Goal: Navigation & Orientation: Find specific page/section

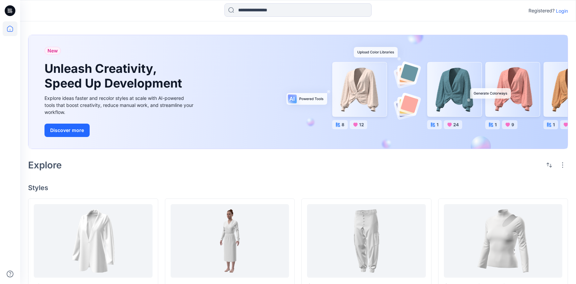
click at [562, 7] on p "Login" at bounding box center [562, 10] width 12 height 7
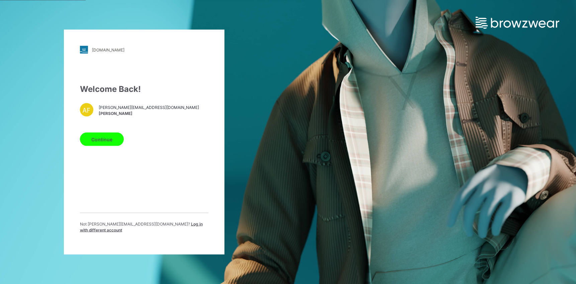
click at [113, 138] on button "Continue" at bounding box center [102, 139] width 44 height 13
click at [88, 146] on button "Continue" at bounding box center [102, 139] width 44 height 13
click at [98, 142] on button "Continue" at bounding box center [102, 139] width 44 height 13
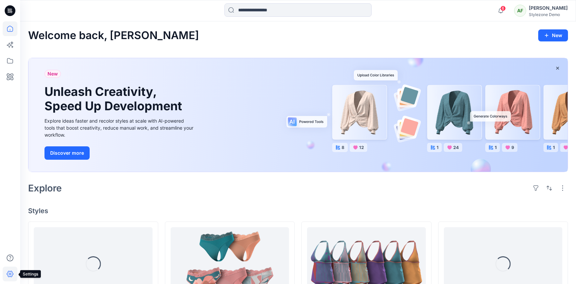
click at [8, 270] on icon at bounding box center [10, 274] width 15 height 15
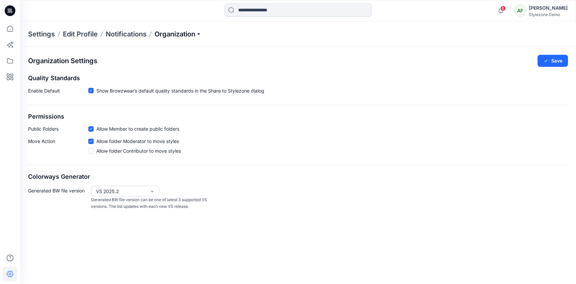
click at [188, 29] on p "Organization" at bounding box center [177, 33] width 47 height 9
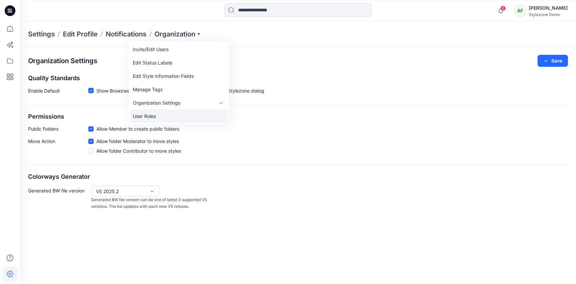
click at [162, 111] on link "User Roles" at bounding box center [179, 116] width 98 height 13
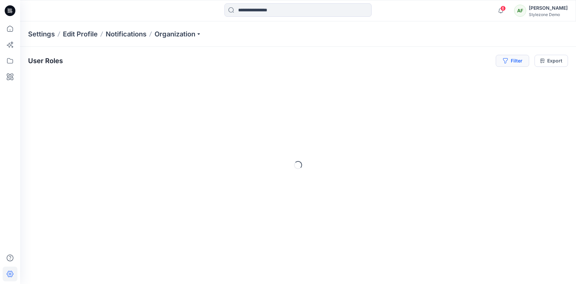
click at [515, 61] on button "Filter" at bounding box center [512, 61] width 33 height 12
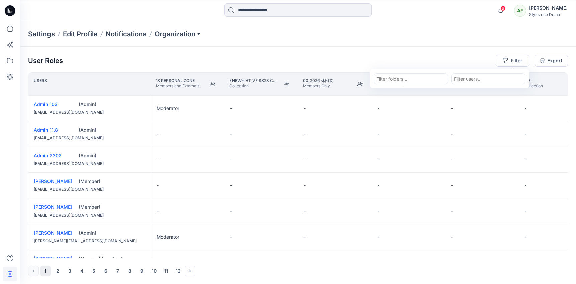
click at [452, 57] on div "User Roles Filter Filter folders... Filter users... Export" at bounding box center [298, 61] width 540 height 12
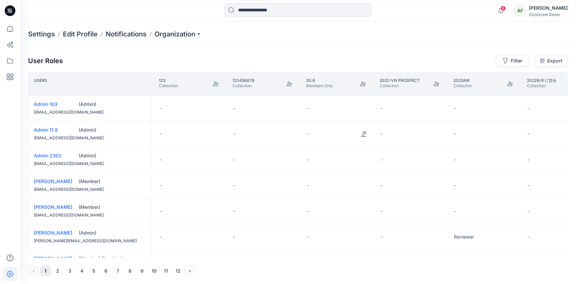
scroll to position [0, 439]
click at [522, 61] on button "Filter" at bounding box center [512, 61] width 33 height 12
click at [524, 45] on div "Settings Edit Profile Notifications Organization" at bounding box center [298, 33] width 556 height 25
click at [511, 60] on button "Filter" at bounding box center [512, 61] width 33 height 12
click at [405, 77] on div at bounding box center [410, 79] width 69 height 8
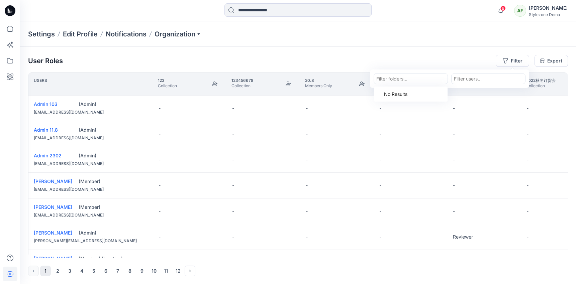
type input "*"
click at [429, 58] on div "User Roles Filter Use Up and Down to choose options, press Enter to select the …" at bounding box center [298, 61] width 540 height 12
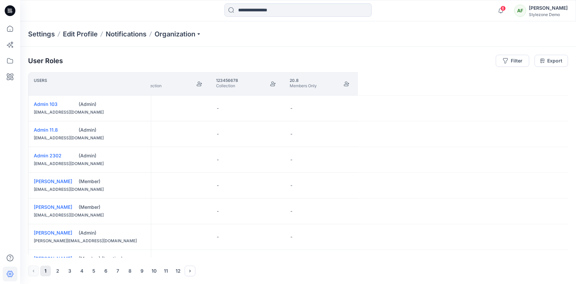
scroll to position [0, 0]
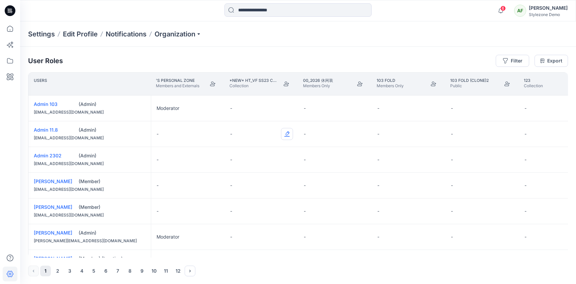
click at [288, 134] on button "Edit Role" at bounding box center [287, 134] width 12 height 12
click at [13, 26] on icon at bounding box center [10, 28] width 15 height 15
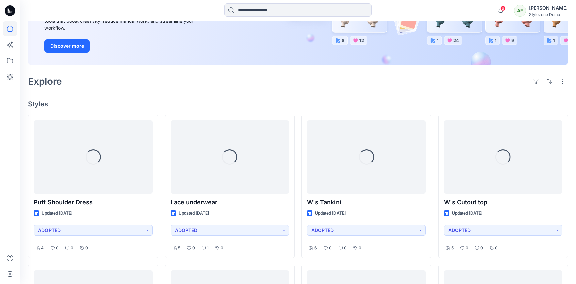
scroll to position [154, 0]
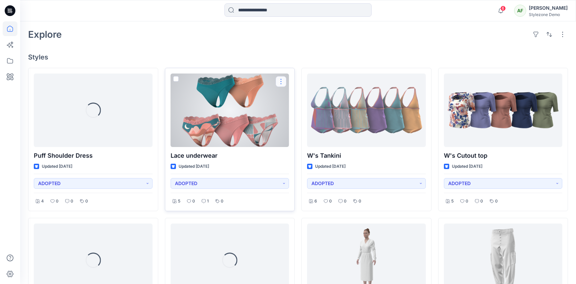
click at [282, 79] on button "button" at bounding box center [281, 81] width 11 height 11
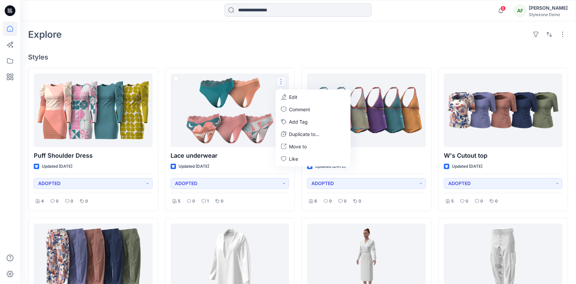
click at [311, 52] on div "Welcome back, [PERSON_NAME] New New Unleash Creativity, Speed Up Development Ex…" at bounding box center [298, 206] width 556 height 676
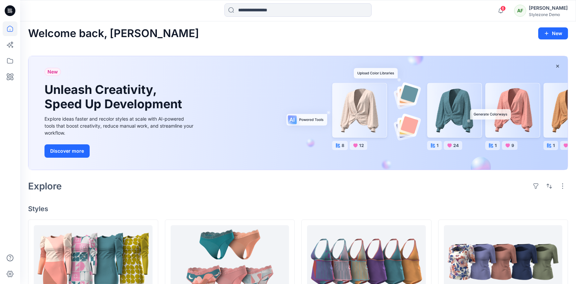
scroll to position [0, 0]
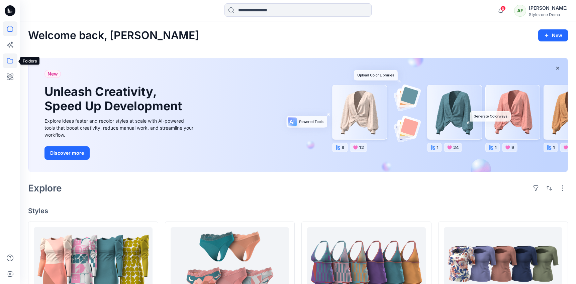
click at [10, 60] on icon at bounding box center [10, 60] width 15 height 15
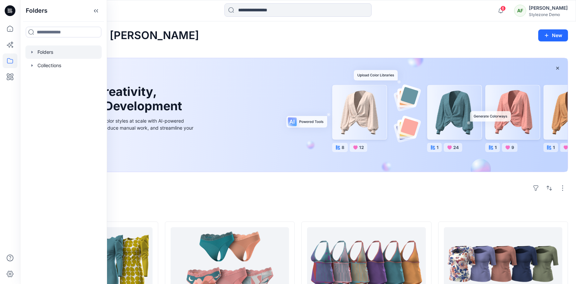
click at [55, 52] on div at bounding box center [63, 51] width 76 height 13
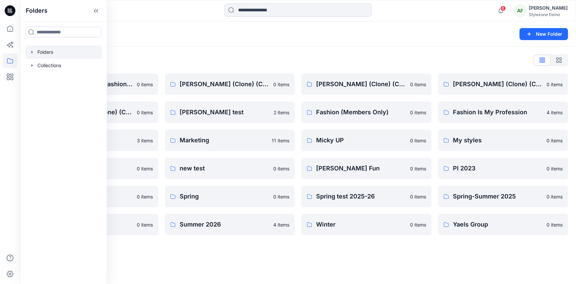
click at [481, 56] on div "Folders List" at bounding box center [298, 60] width 540 height 11
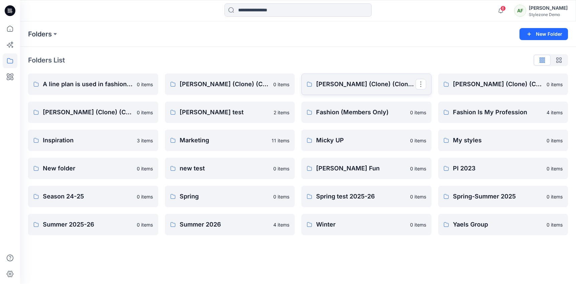
click at [383, 88] on p "[PERSON_NAME] (Clone) (Clone) (Clone)" at bounding box center [365, 84] width 99 height 9
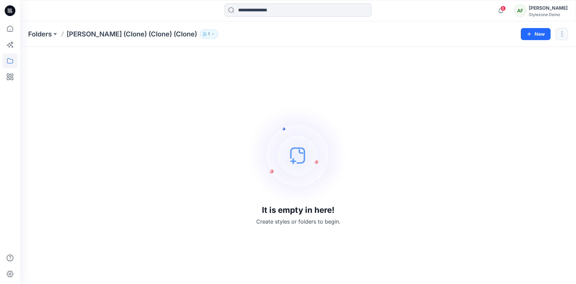
click at [557, 35] on button "button" at bounding box center [562, 34] width 12 height 12
click at [414, 86] on div "It is empty in here! Create styles or folders to begin." at bounding box center [298, 165] width 540 height 221
click at [11, 29] on icon at bounding box center [10, 28] width 15 height 15
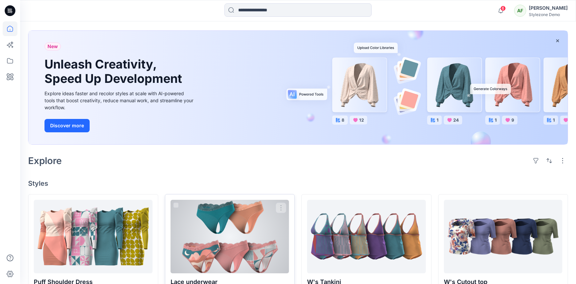
scroll to position [52, 0]
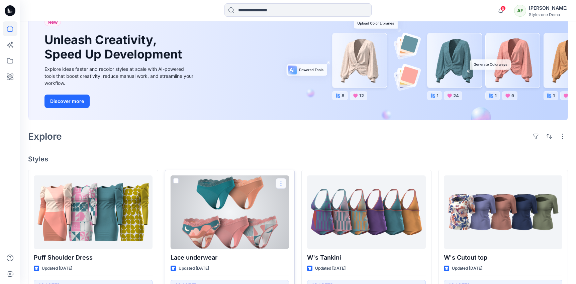
click at [281, 184] on button "button" at bounding box center [281, 183] width 11 height 11
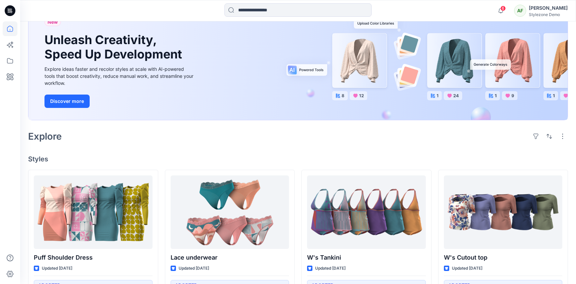
scroll to position [0, 0]
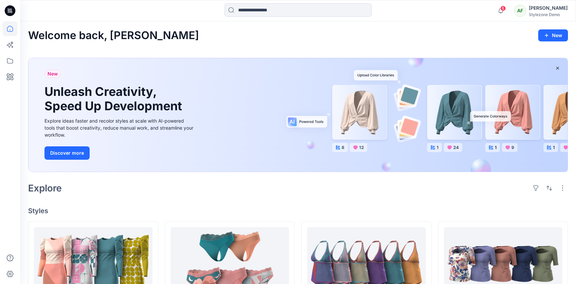
click at [544, 9] on div "[PERSON_NAME]" at bounding box center [548, 8] width 39 height 8
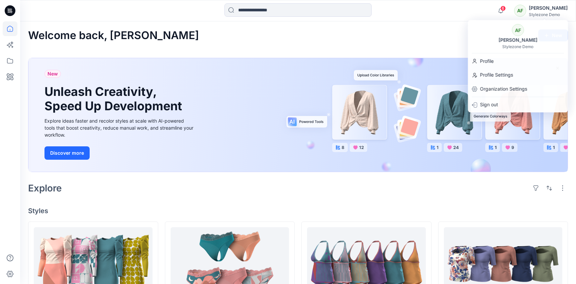
click at [430, 31] on div "Welcome back, [PERSON_NAME]" at bounding box center [298, 35] width 540 height 12
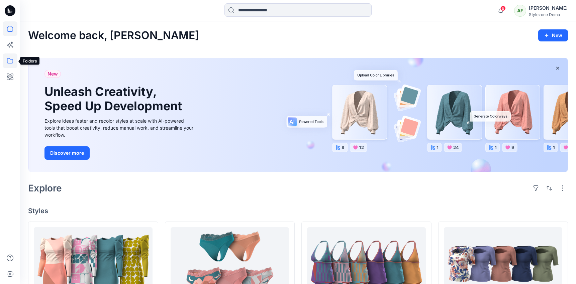
click at [10, 63] on icon at bounding box center [10, 60] width 15 height 15
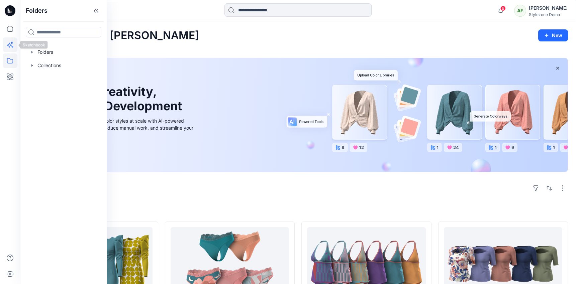
click at [14, 38] on icon at bounding box center [10, 44] width 15 height 15
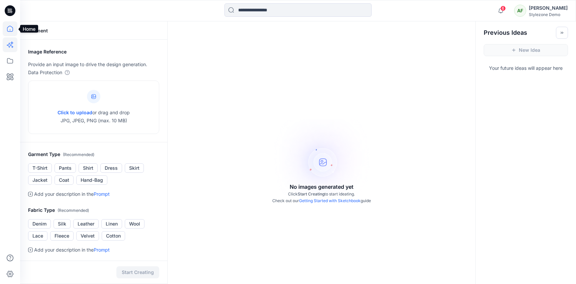
click at [13, 31] on icon at bounding box center [10, 28] width 15 height 15
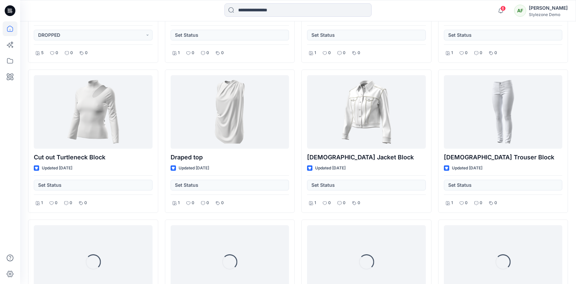
scroll to position [474, 0]
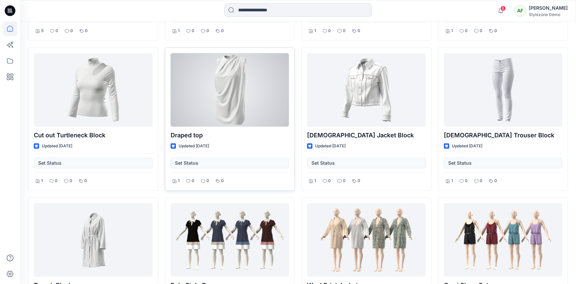
click at [210, 165] on div "Set Status" at bounding box center [230, 160] width 119 height 15
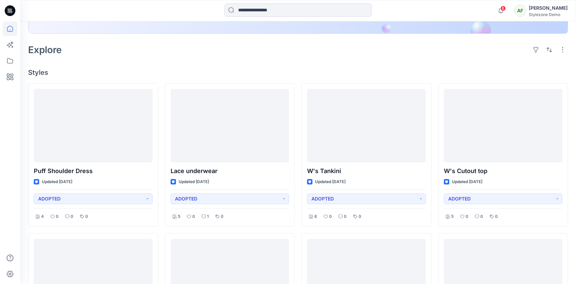
scroll to position [0, 0]
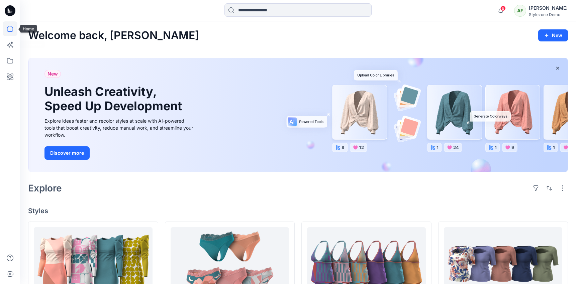
click at [10, 28] on icon at bounding box center [10, 28] width 15 height 15
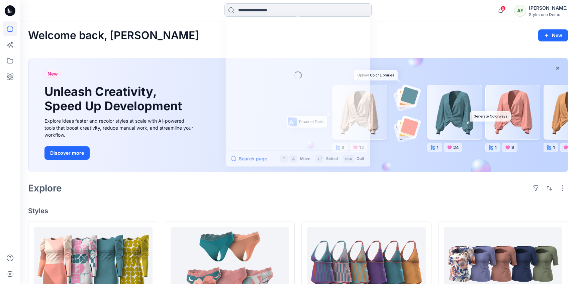
click at [287, 10] on input at bounding box center [297, 9] width 147 height 13
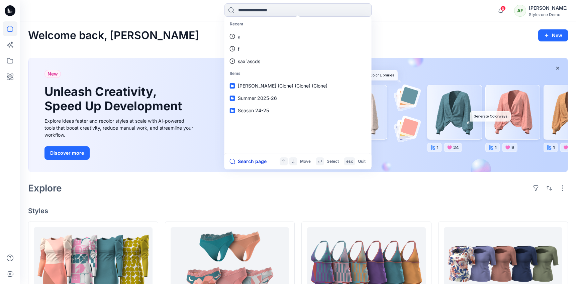
click at [253, 161] on button "Search page" at bounding box center [248, 161] width 37 height 8
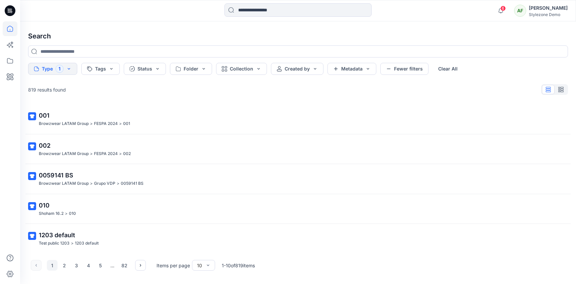
click at [13, 30] on icon at bounding box center [10, 28] width 15 height 15
